Goal: Navigation & Orientation: Go to known website

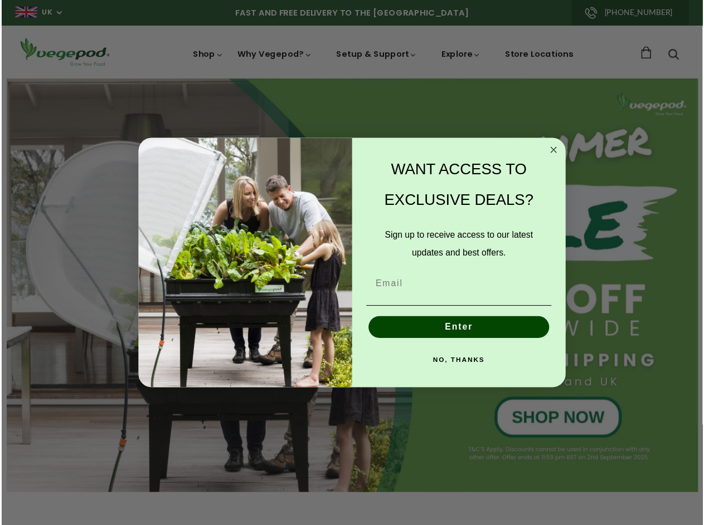
scroll to position [0, 2705]
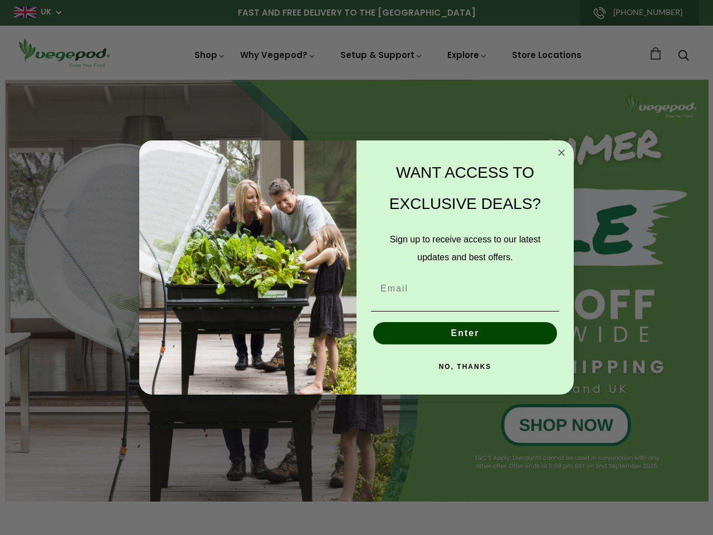
click at [357, 267] on div "WANT ACCESS TO EXCLUSIVE DEALS? Sign up to receive access to our latest updates…" at bounding box center [460, 268] width 206 height 232
click at [561, 153] on icon "Close dialog" at bounding box center [562, 153] width 6 height 6
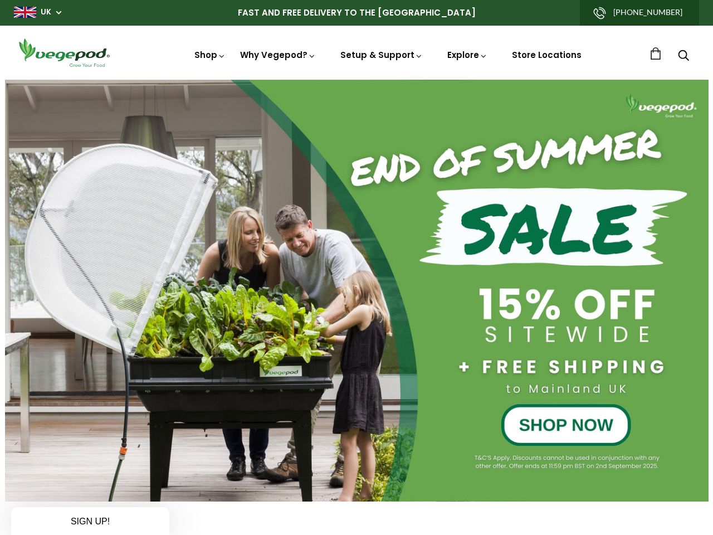
click at [465, 348] on button "Enter" at bounding box center [465, 359] width 184 height 22
click at [465, 367] on button "Enter" at bounding box center [465, 359] width 184 height 22
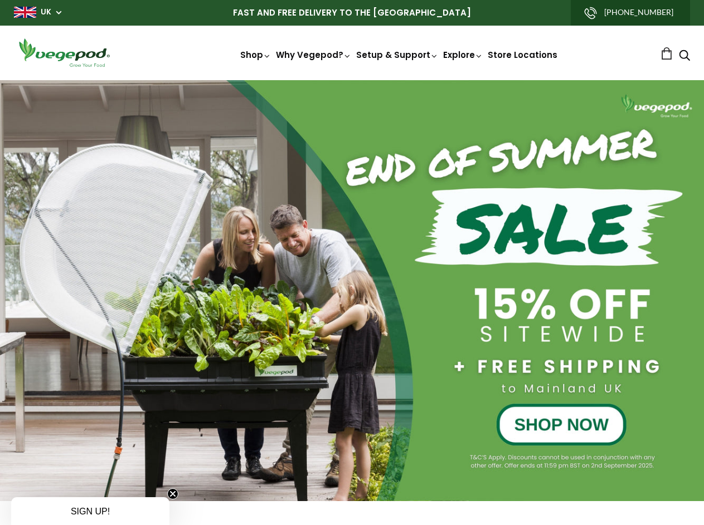
scroll to position [0, 333]
